Goal: Entertainment & Leisure: Consume media (video, audio)

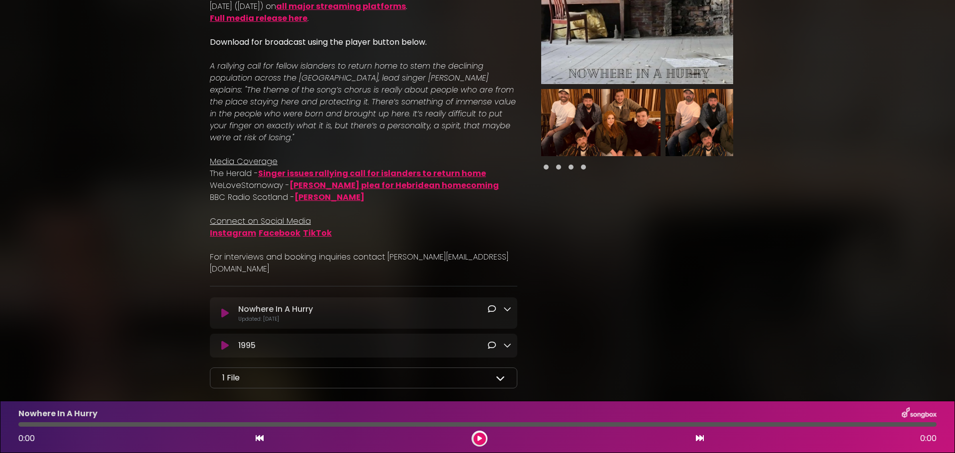
scroll to position [185, 0]
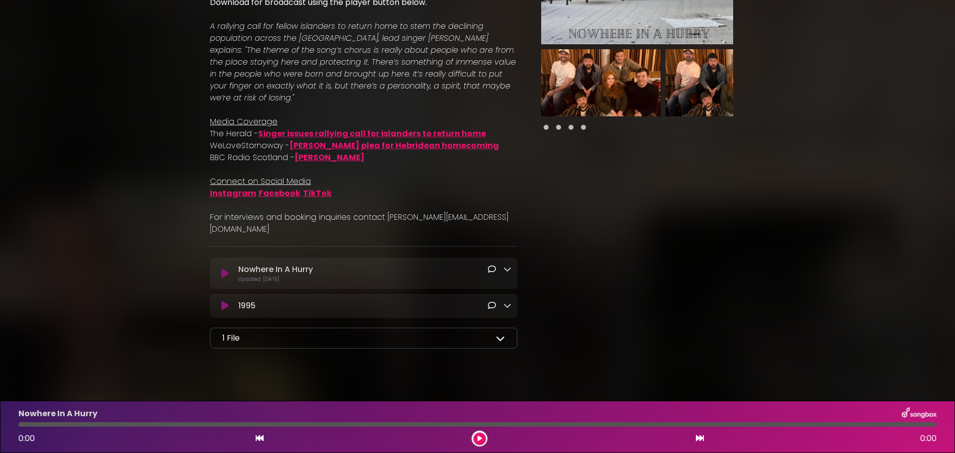
click at [228, 269] on icon at bounding box center [224, 274] width 7 height 10
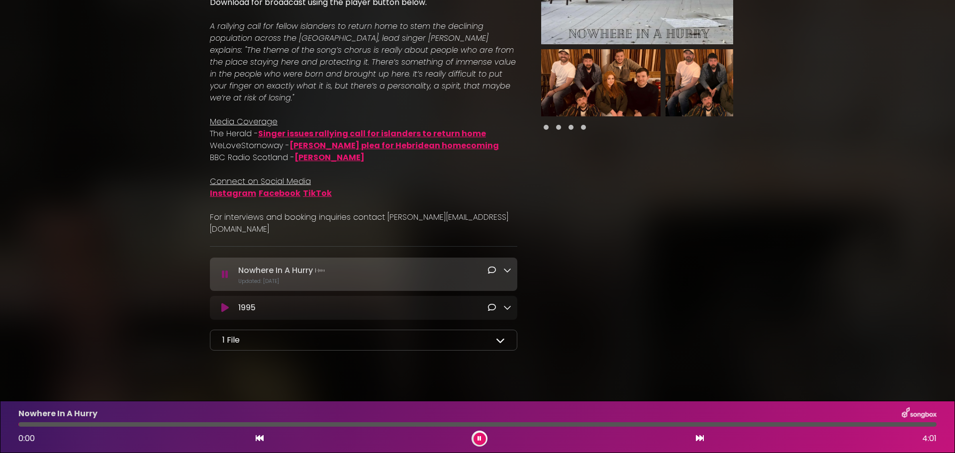
click at [509, 266] on icon at bounding box center [507, 270] width 8 height 8
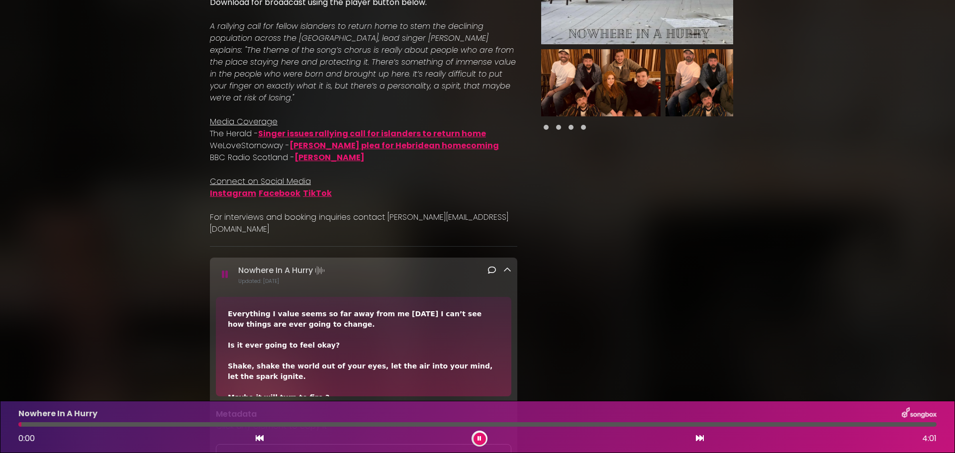
click at [509, 266] on icon at bounding box center [507, 270] width 8 height 8
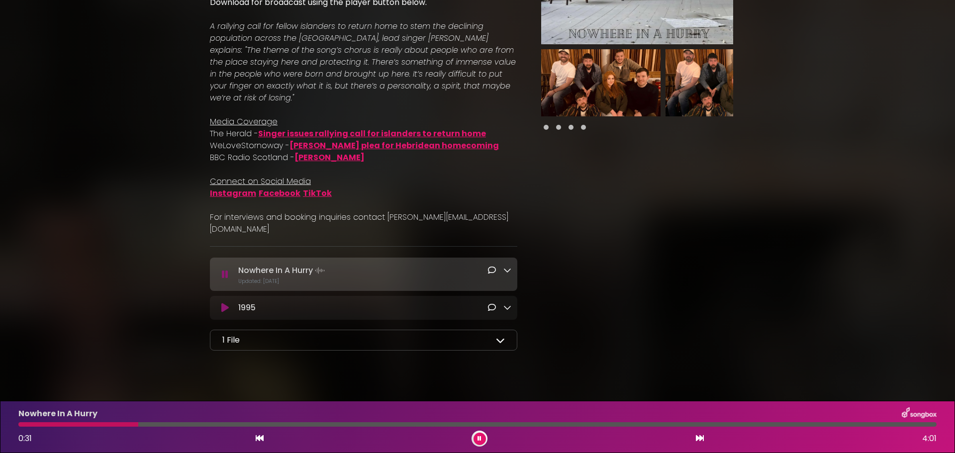
click at [301, 418] on div "Nowhere In A Hurry" at bounding box center [477, 413] width 930 height 13
click at [313, 421] on div "Nowhere In A Hurry 0:32 4:01" at bounding box center [477, 426] width 930 height 39
click at [351, 426] on div at bounding box center [477, 424] width 918 height 4
click at [397, 424] on div at bounding box center [477, 424] width 918 height 4
click at [460, 423] on div at bounding box center [477, 424] width 918 height 4
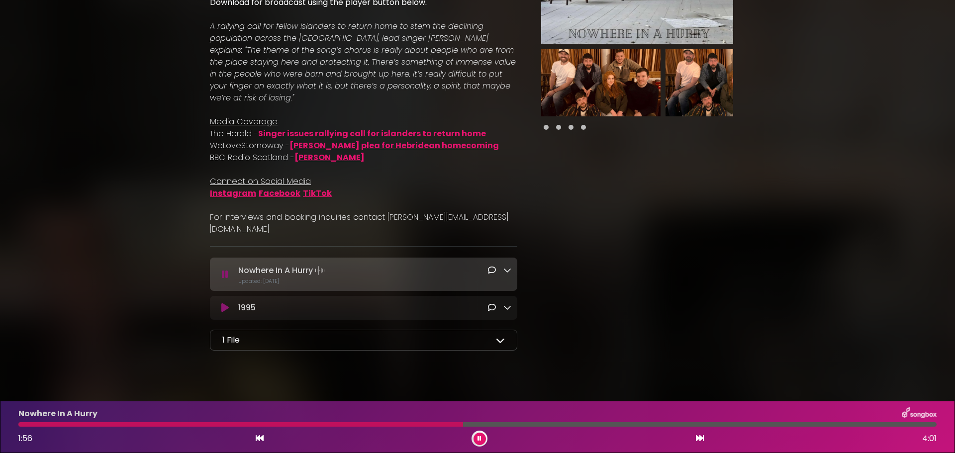
click at [553, 422] on div at bounding box center [477, 424] width 918 height 4
click at [630, 421] on div "Nowhere In A Hurry 2:21 4:01" at bounding box center [477, 426] width 930 height 39
click at [682, 423] on div at bounding box center [477, 424] width 918 height 4
click at [703, 426] on div at bounding box center [477, 424] width 918 height 4
click at [482, 442] on button at bounding box center [480, 439] width 12 height 12
